Goal: Task Accomplishment & Management: Manage account settings

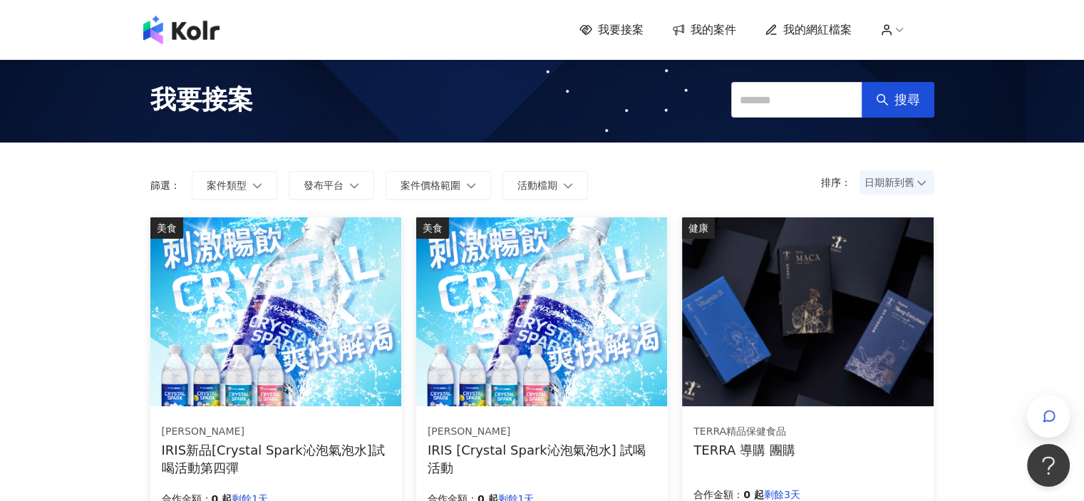
click at [196, 48] on div "我要接案 我的案件 我的網紅檔案" at bounding box center [542, 30] width 1084 height 60
click at [192, 36] on img at bounding box center [181, 30] width 76 height 29
click at [716, 29] on span "我的案件" at bounding box center [714, 30] width 46 height 16
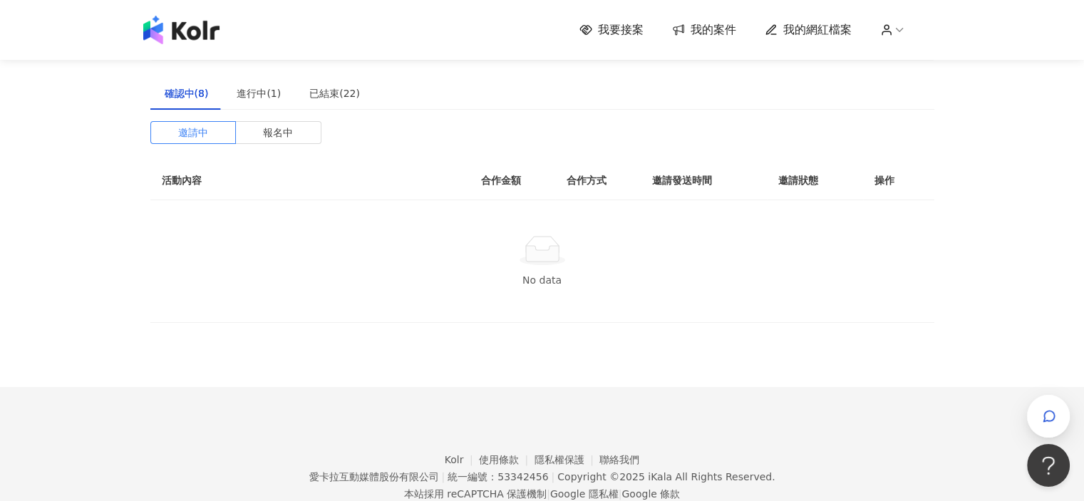
click at [209, 32] on img at bounding box center [181, 30] width 76 height 29
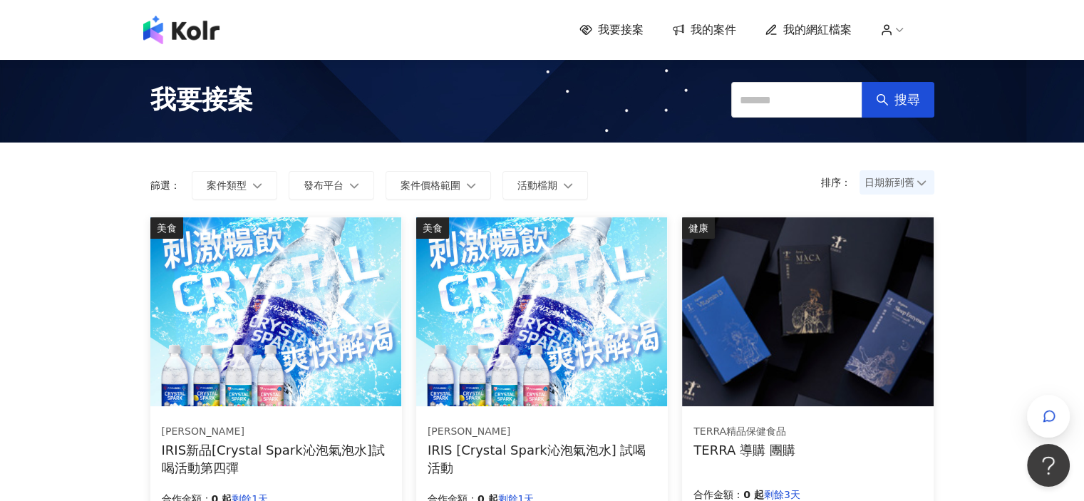
click at [701, 31] on span "我的案件" at bounding box center [714, 30] width 46 height 16
